Goal: Transaction & Acquisition: Subscribe to service/newsletter

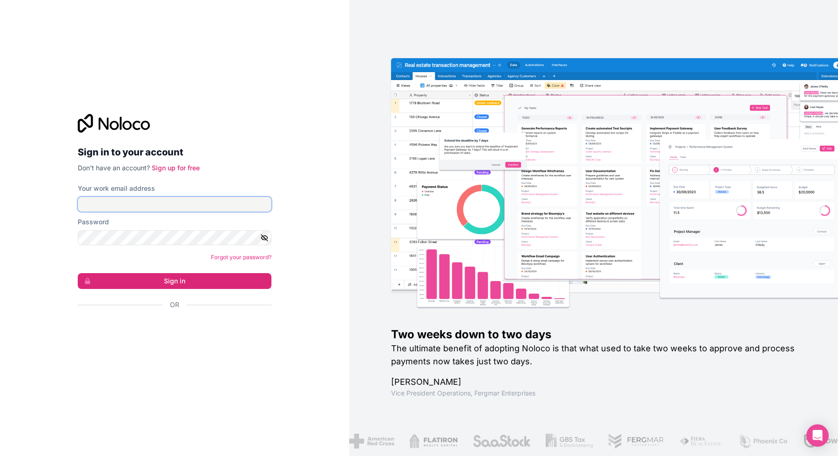
type input "**********"
click at [78, 273] on button "Sign in" at bounding box center [175, 281] width 194 height 16
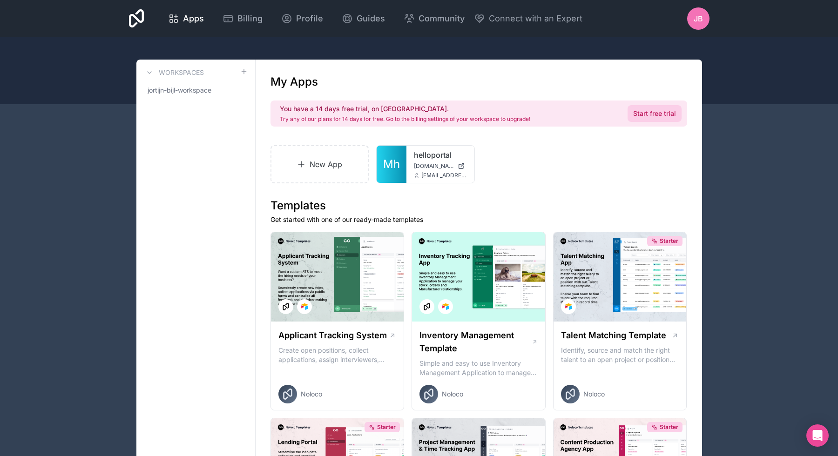
click at [665, 117] on link "Start free trial" at bounding box center [655, 113] width 54 height 17
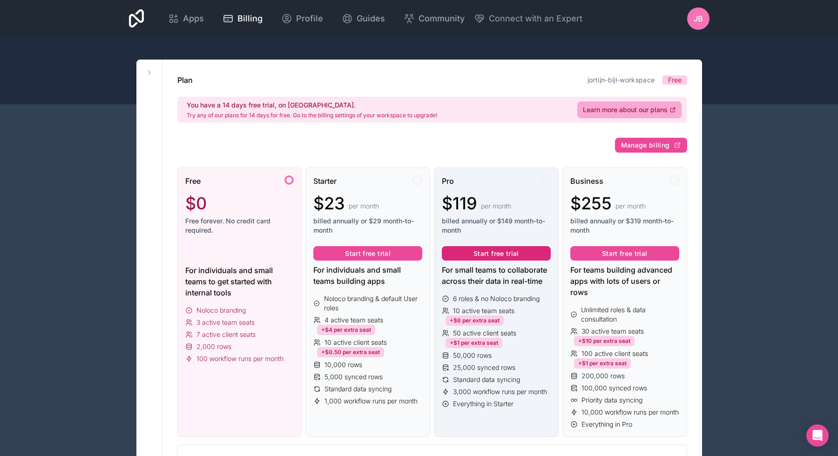
click at [480, 255] on button "Start free trial" at bounding box center [496, 253] width 109 height 15
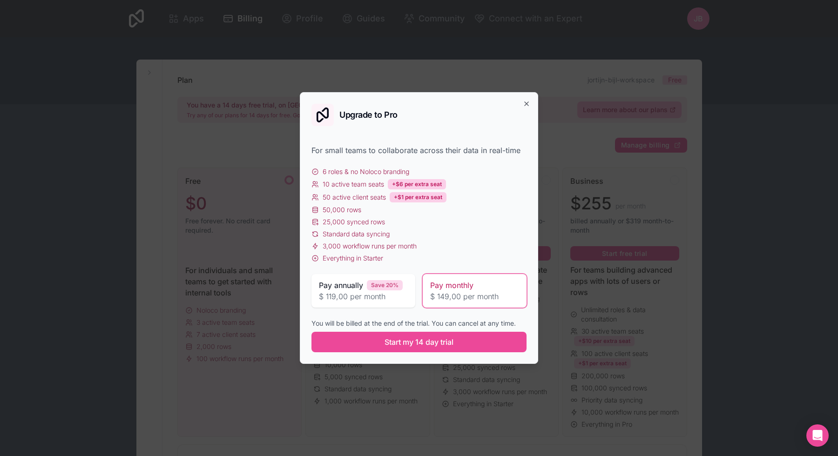
click at [381, 288] on div "Save 20%" at bounding box center [385, 285] width 36 height 10
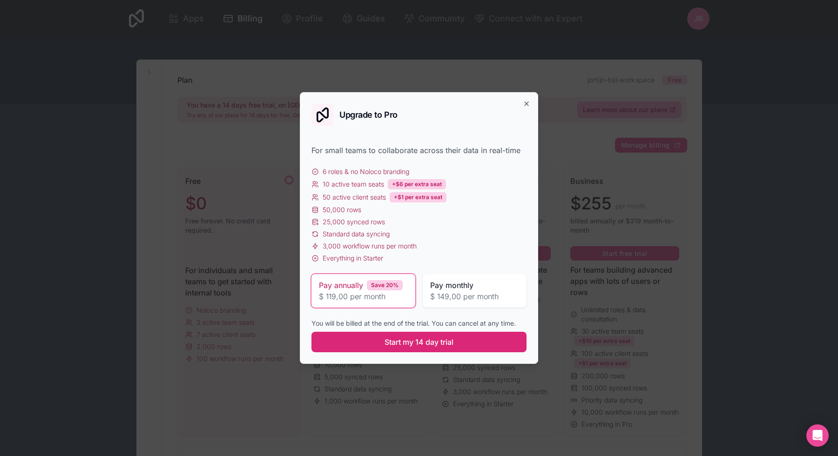
click at [394, 335] on button "Start my 14 day trial" at bounding box center [418, 342] width 215 height 20
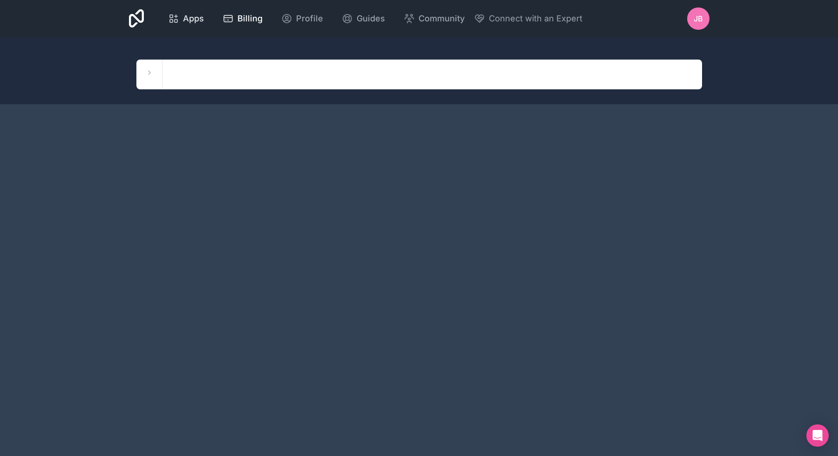
click at [194, 18] on span "Apps" at bounding box center [193, 18] width 21 height 13
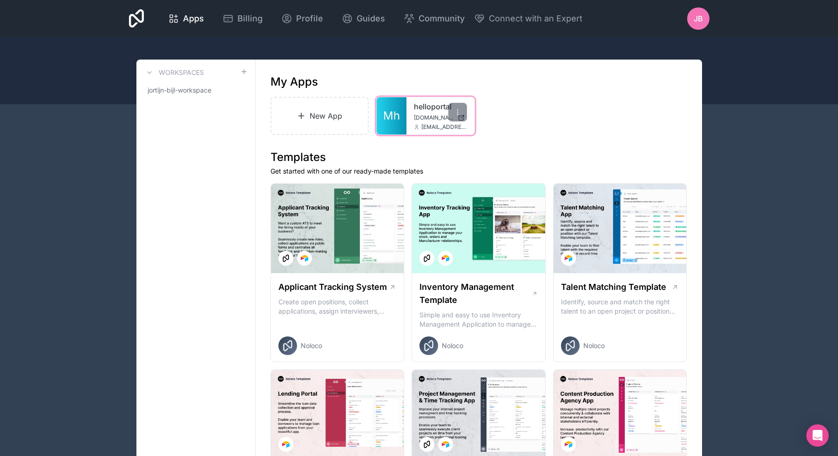
click at [416, 122] on div "helloportal helloportal.noloco.co jortijn@hellogekko.nl" at bounding box center [440, 115] width 68 height 37
click at [392, 114] on span "Mh" at bounding box center [391, 115] width 17 height 15
click at [418, 121] on span "[DOMAIN_NAME]" at bounding box center [434, 117] width 40 height 7
click at [419, 120] on span "helloportal.noloco.co" at bounding box center [434, 117] width 40 height 7
click at [408, 124] on div "helloportal helloportal.noloco.co jortijn@hellogekko.nl" at bounding box center [440, 115] width 68 height 37
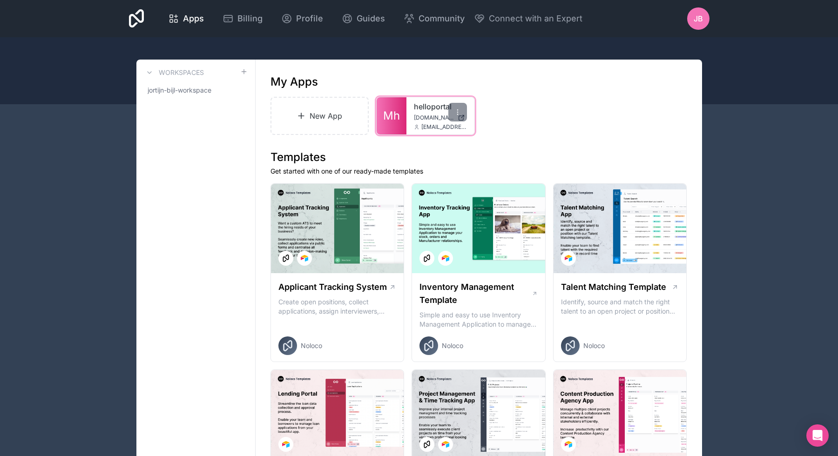
click at [392, 113] on span "Mh" at bounding box center [391, 115] width 17 height 15
